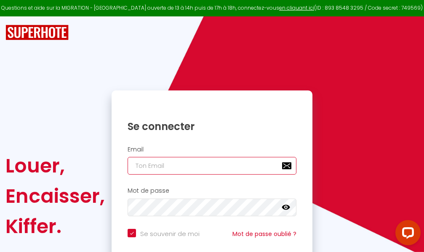
click at [181, 165] on input "email" at bounding box center [212, 166] width 169 height 18
type input "m"
checkbox input "true"
type input "ma"
checkbox input "true"
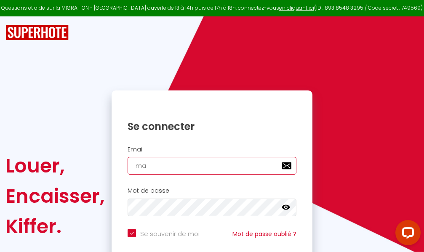
type input "mar"
checkbox input "true"
type input "marc"
checkbox input "true"
type input "marcd"
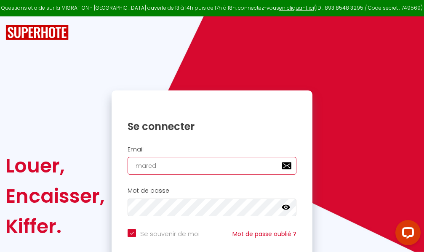
checkbox input "true"
type input "marcdpo"
checkbox input "true"
type input "marcdpoz"
checkbox input "true"
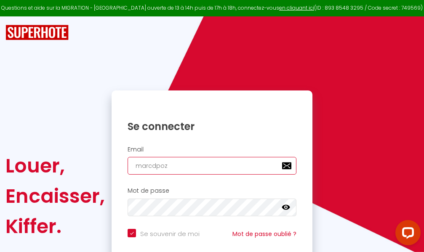
type input "marcdpoz."
checkbox input "true"
type input "marcdpoz.l"
checkbox input "true"
type input "marcdpoz.lo"
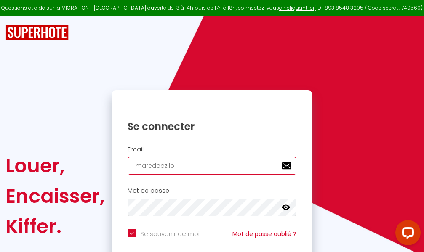
checkbox input "true"
type input "marcdpoz.loc"
checkbox input "true"
type input "marcdpoz.loca"
checkbox input "true"
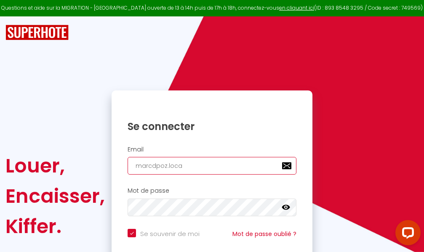
type input "marcdpoz.locat"
checkbox input "true"
type input "marcdpoz.locati"
checkbox input "true"
type input "marcdpoz.locatio"
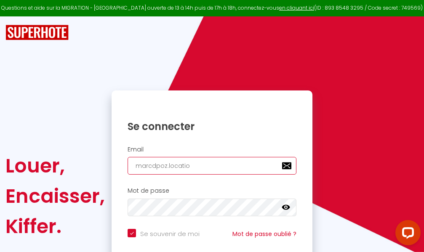
checkbox input "true"
type input "marcdpoz.location"
checkbox input "true"
type input "marcdpoz.location@"
checkbox input "true"
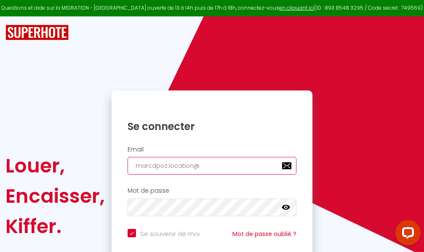
type input "marcdpoz.location@g"
checkbox input "true"
type input "marcdpoz.location@gm"
checkbox input "true"
type input "marcdpoz.location@gma"
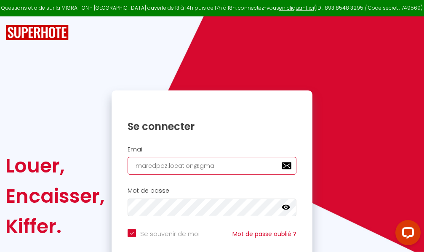
checkbox input "true"
type input "marcdpoz.location@gmai"
checkbox input "true"
type input "[EMAIL_ADDRESS]"
checkbox input "true"
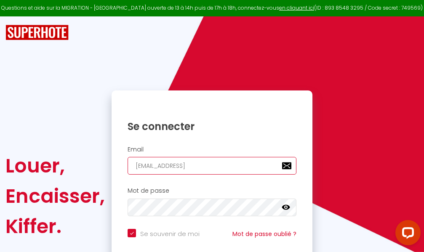
type input "[EMAIL_ADDRESS]."
checkbox input "true"
type input "marcdpoz.location@gmail.c"
checkbox input "true"
type input "[EMAIL_ADDRESS][DOMAIN_NAME]"
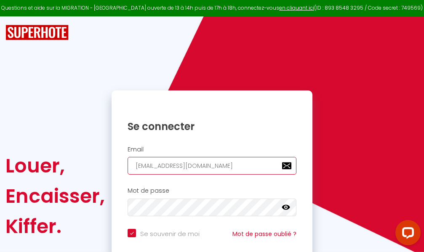
checkbox input "true"
type input "[EMAIL_ADDRESS][DOMAIN_NAME]"
checkbox input "true"
